Goal: Transaction & Acquisition: Download file/media

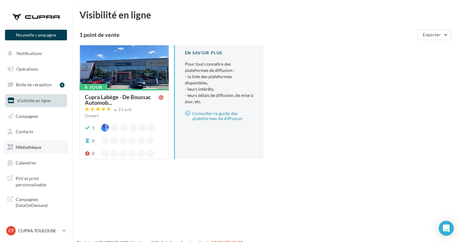
click at [36, 145] on span "Médiathèque" at bounding box center [29, 146] width 26 height 5
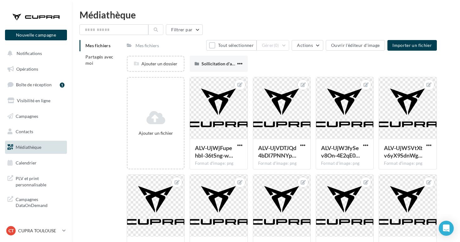
click at [99, 69] on div "Mes fichiers Partagés avec moi" at bounding box center [102, 57] width 47 height 34
click at [103, 62] on li "Partagés avec moi" at bounding box center [100, 60] width 42 height 18
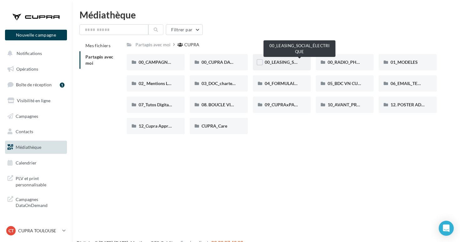
click at [285, 63] on span "00_LEASING_SOCIAL_ÉLECTRIQUE" at bounding box center [300, 61] width 70 height 5
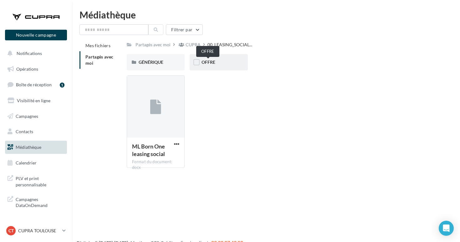
click at [207, 64] on span "OFFRE" at bounding box center [208, 61] width 14 height 5
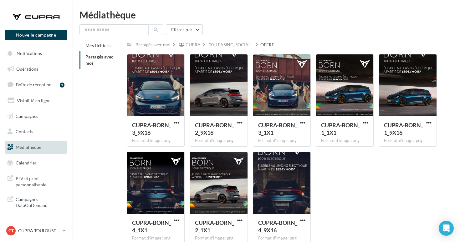
click at [229, 39] on div "Filtrer par Mes fichiers Partagés avec moi Partagés avec moi CUPRA 00_LEASING_S…" at bounding box center [265, 136] width 373 height 225
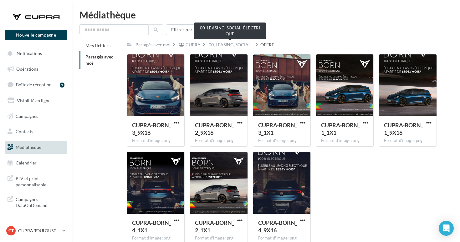
click at [231, 42] on span "00_LEASING_SOCIAL..." at bounding box center [231, 45] width 45 height 6
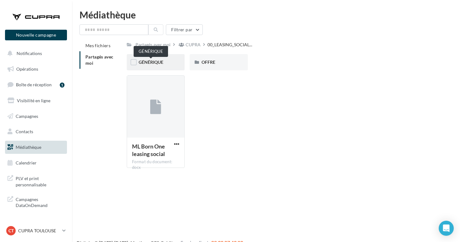
click at [162, 63] on span "GÉNÉRIQUE" at bounding box center [151, 61] width 25 height 5
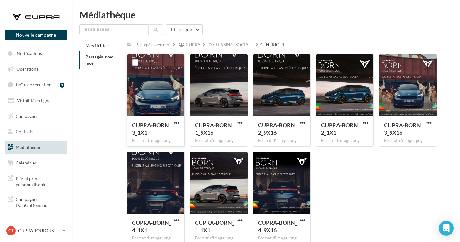
click at [176, 122] on span "button" at bounding box center [176, 122] width 5 height 5
click at [164, 140] on button "Télécharger" at bounding box center [149, 135] width 63 height 16
click at [240, 122] on span "button" at bounding box center [239, 122] width 5 height 5
click at [399, 174] on div "CUPRA-BORN_3_1X1 Format d'image: png CUPRA-BORN_3_1X1 CUPRA-BORN_1_9X16 Format …" at bounding box center [284, 151] width 315 height 195
click at [359, 31] on div "Filtrer par" at bounding box center [265, 29] width 373 height 11
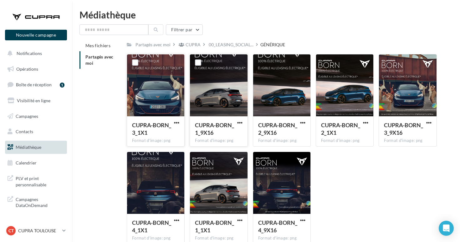
click at [244, 121] on div "CUPRA-BORN_1_9X16 Format d'image: png" at bounding box center [218, 130] width 57 height 29
click at [239, 125] on span "button" at bounding box center [239, 122] width 5 height 5
click at [230, 134] on button "Télécharger" at bounding box center [212, 135] width 63 height 16
click at [302, 124] on span "button" at bounding box center [302, 122] width 5 height 5
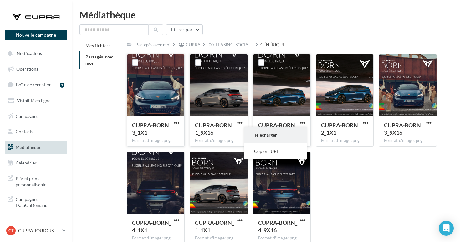
click at [292, 138] on button "Télécharger" at bounding box center [275, 135] width 63 height 16
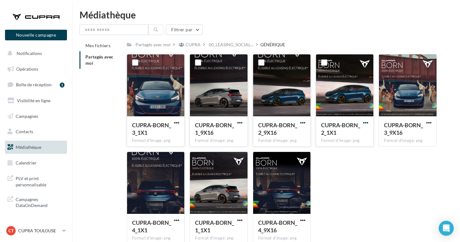
click at [366, 124] on span "button" at bounding box center [365, 122] width 5 height 5
click at [346, 141] on button "Télécharger" at bounding box center [338, 135] width 63 height 16
click at [366, 8] on html "Nouvelle campagne Nouvelle campagne Notifications Opérations Boîte de réception…" at bounding box center [230, 121] width 460 height 242
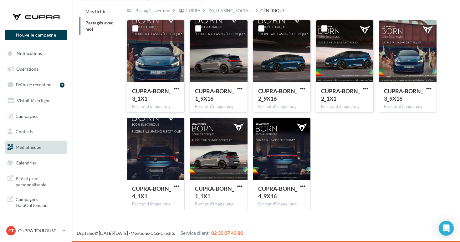
scroll to position [34, 0]
click at [242, 188] on span "button" at bounding box center [239, 186] width 5 height 5
click at [230, 194] on button "Télécharger" at bounding box center [212, 198] width 63 height 16
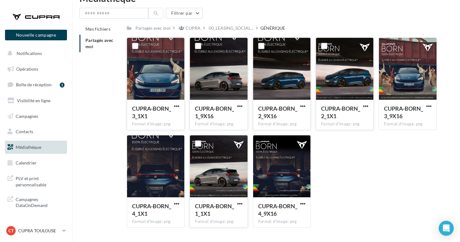
scroll to position [16, 0]
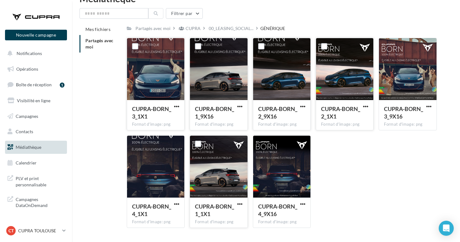
click at [102, 41] on span "Partagés avec moi" at bounding box center [99, 44] width 28 height 12
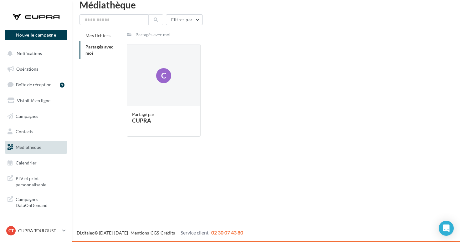
scroll to position [10, 0]
click at [108, 45] on span "Partagés avec moi" at bounding box center [99, 50] width 28 height 12
click at [108, 37] on span "Mes fichiers" at bounding box center [97, 35] width 25 height 5
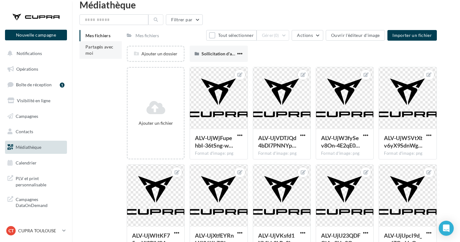
click at [98, 48] on span "Partagés avec moi" at bounding box center [99, 50] width 28 height 12
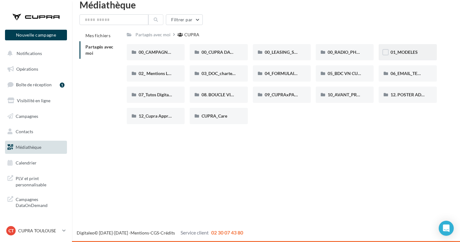
click at [408, 53] on span "01_MODELES" at bounding box center [403, 51] width 27 height 5
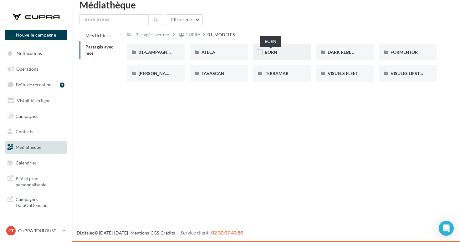
click at [273, 51] on span "BORN" at bounding box center [271, 51] width 13 height 5
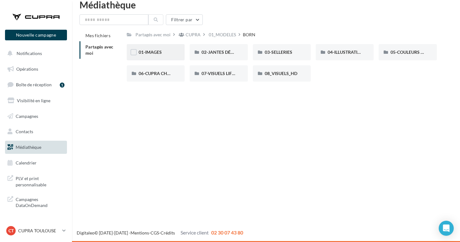
click at [160, 46] on div "01-IMAGES" at bounding box center [156, 52] width 58 height 16
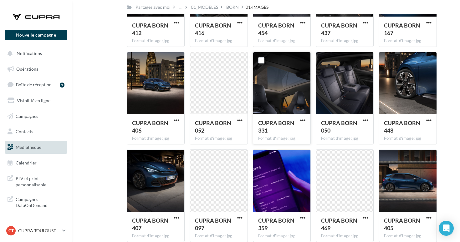
scroll to position [989, 0]
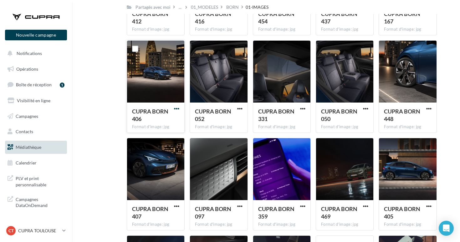
click at [179, 106] on span "button" at bounding box center [176, 108] width 5 height 5
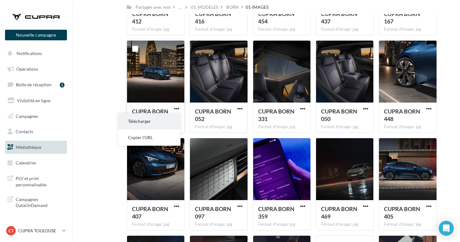
click at [162, 123] on button "Télécharger" at bounding box center [149, 121] width 63 height 16
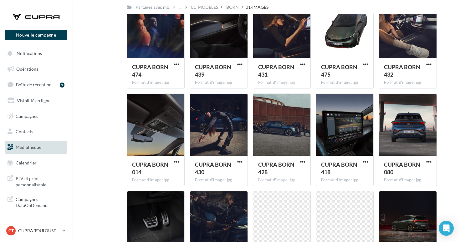
scroll to position [1234, 0]
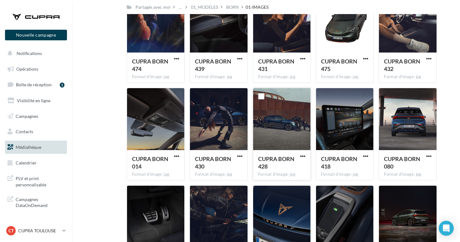
click at [303, 159] on button "button" at bounding box center [303, 157] width 8 height 6
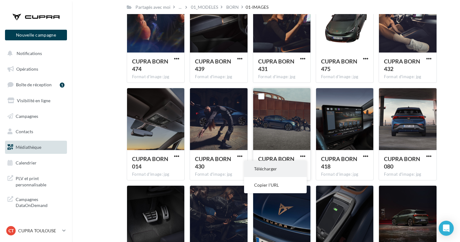
click at [289, 169] on button "Télécharger" at bounding box center [275, 169] width 63 height 16
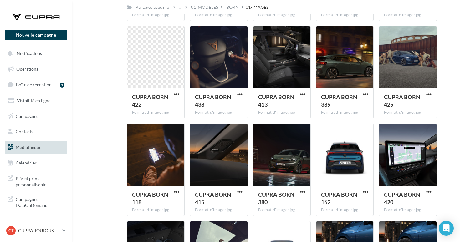
scroll to position [1587, 0]
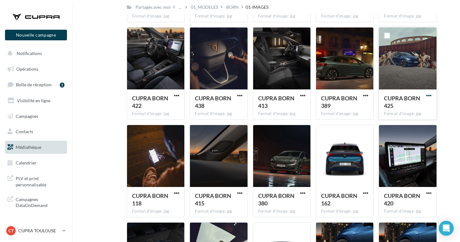
click at [427, 98] on span "button" at bounding box center [428, 95] width 5 height 5
click at [407, 110] on button "Télécharger" at bounding box center [401, 108] width 63 height 16
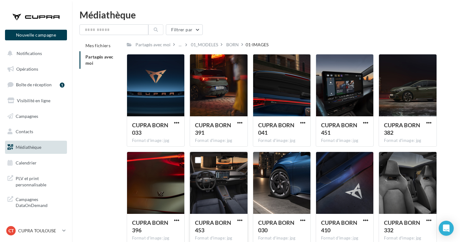
scroll to position [0, 0]
